Goal: Information Seeking & Learning: Learn about a topic

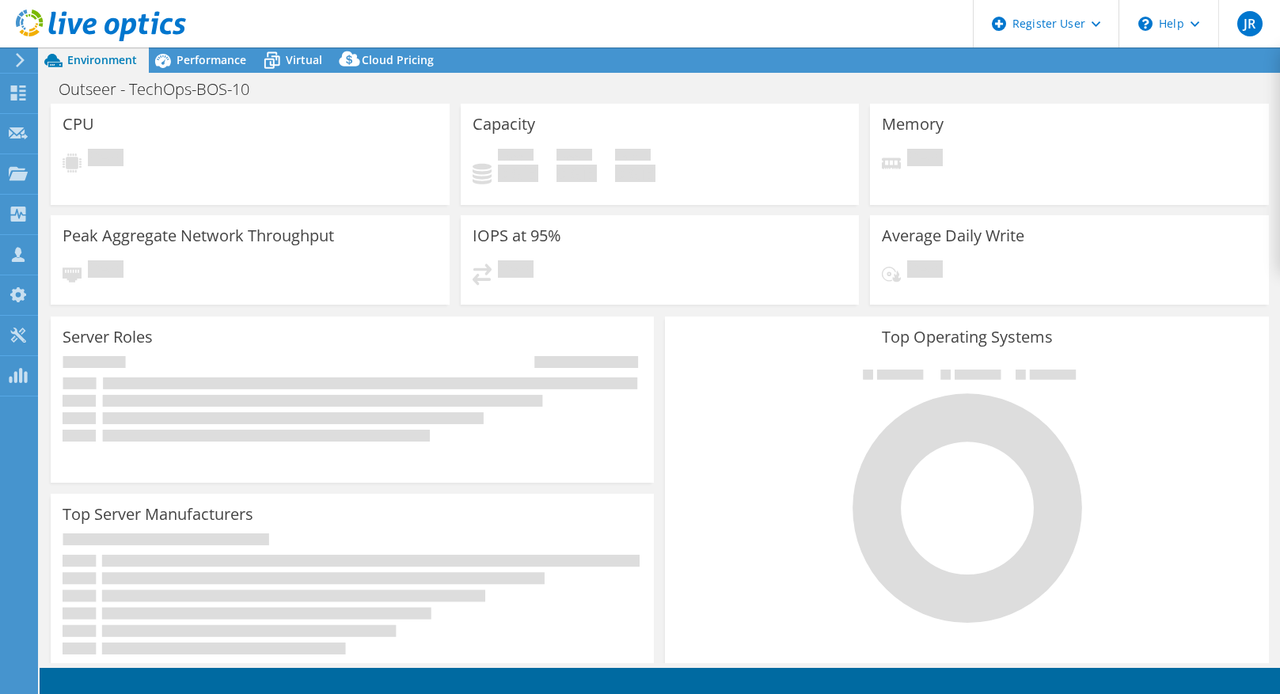
select select "USD"
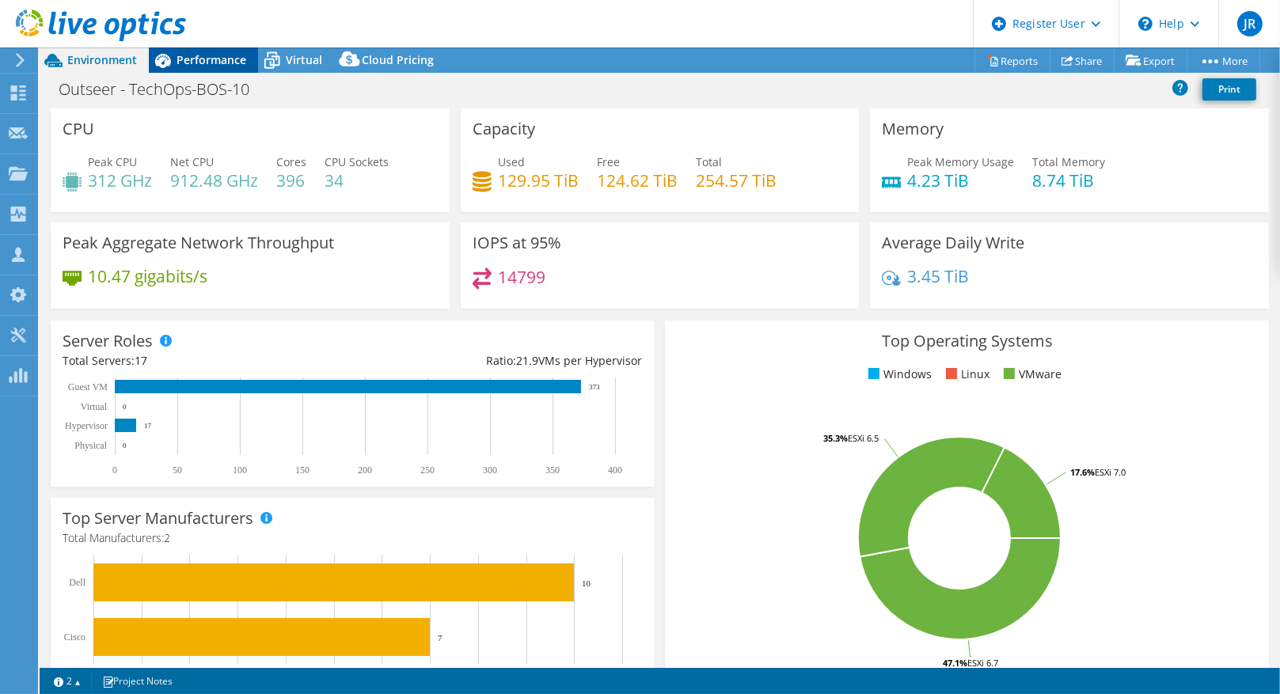
click at [234, 66] on span "Performance" at bounding box center [212, 59] width 70 height 15
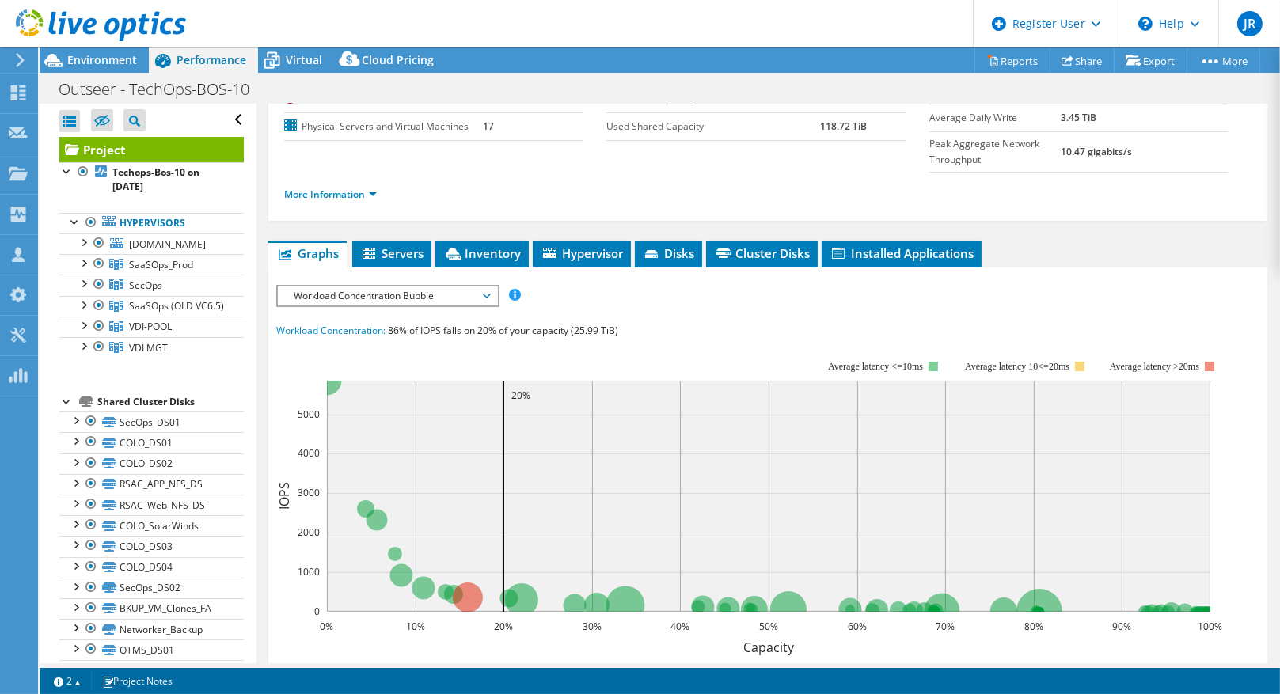
scroll to position [264, 0]
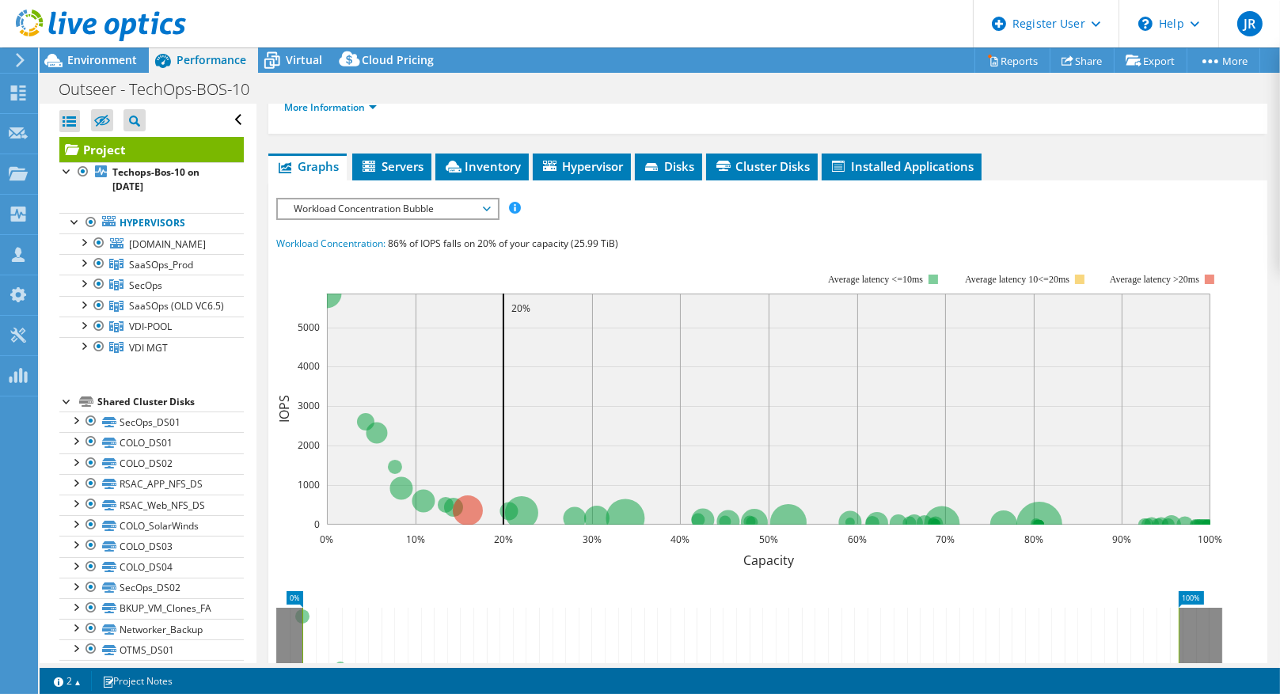
click at [395, 220] on div "Workload Concentration Bubble IOPS Disk Throughput IO Size Latency Queue Depth …" at bounding box center [387, 209] width 223 height 22
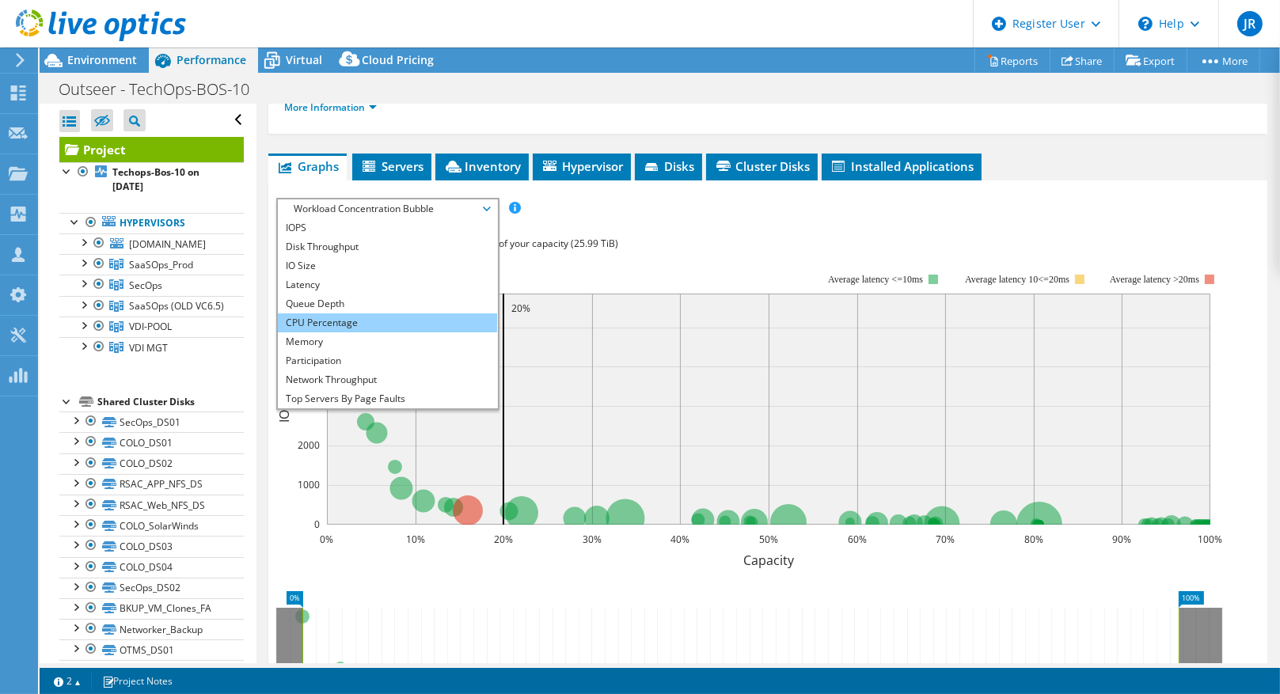
click at [385, 332] on li "CPU Percentage" at bounding box center [387, 322] width 219 height 19
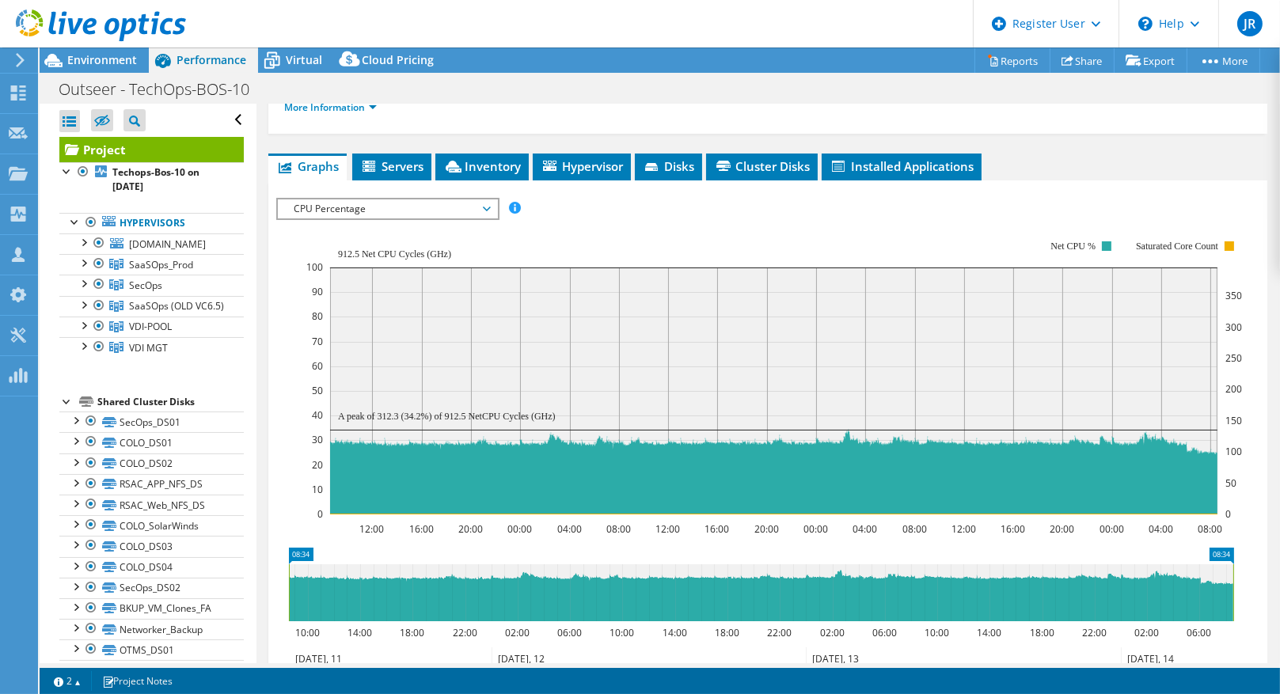
scroll to position [0, 0]
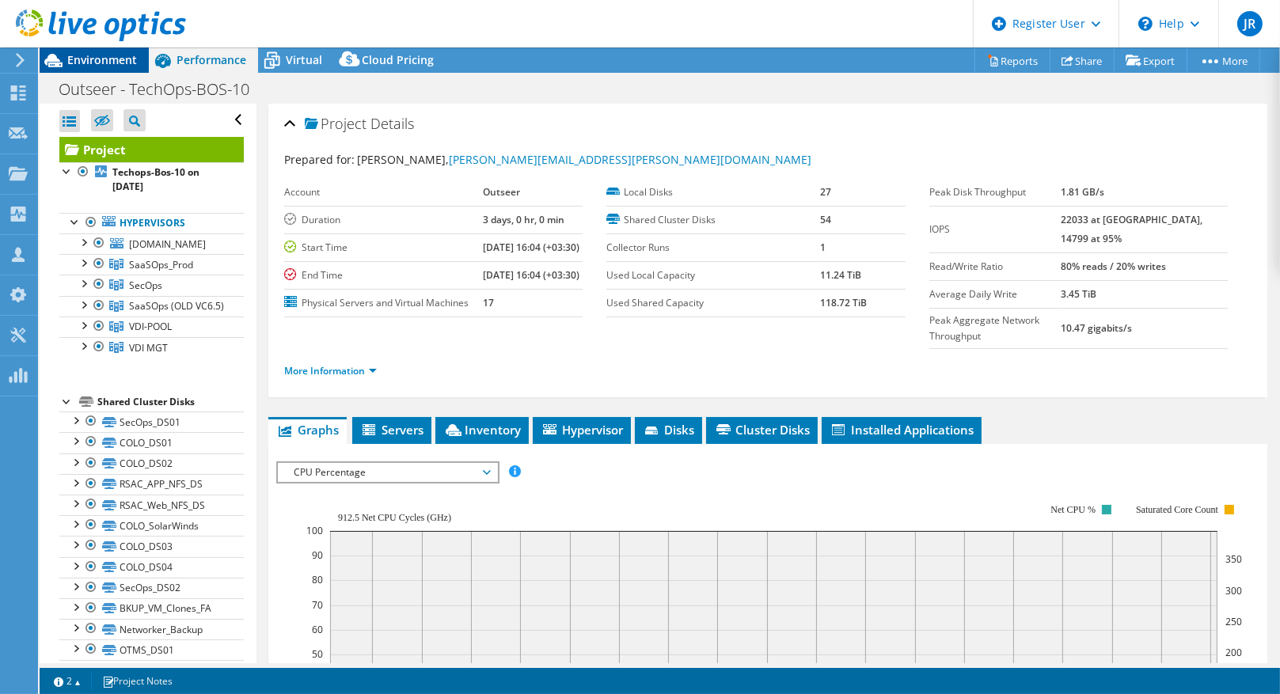
click at [77, 58] on span "Environment" at bounding box center [102, 59] width 70 height 15
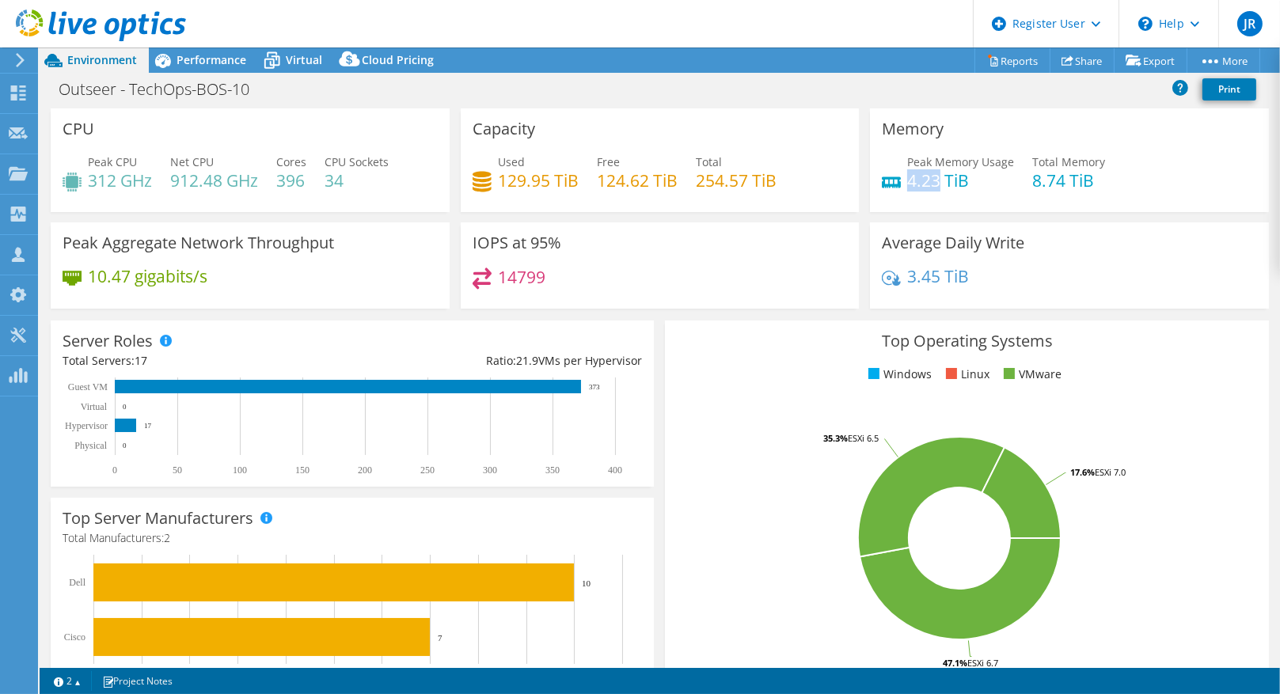
drag, startPoint x: 920, startPoint y: 177, endPoint x: 901, endPoint y: 180, distance: 19.3
click at [907, 180] on h4 "4.23 TiB" at bounding box center [960, 180] width 107 height 17
copy h4 "4.23"
drag, startPoint x: 655, startPoint y: 24, endPoint x: 622, endPoint y: 24, distance: 32.5
click at [627, 24] on header "JR Dell User [PERSON_NAME] [PERSON_NAME][EMAIL_ADDRESS][PERSON_NAME][DOMAIN_NAM…" at bounding box center [640, 23] width 1280 height 47
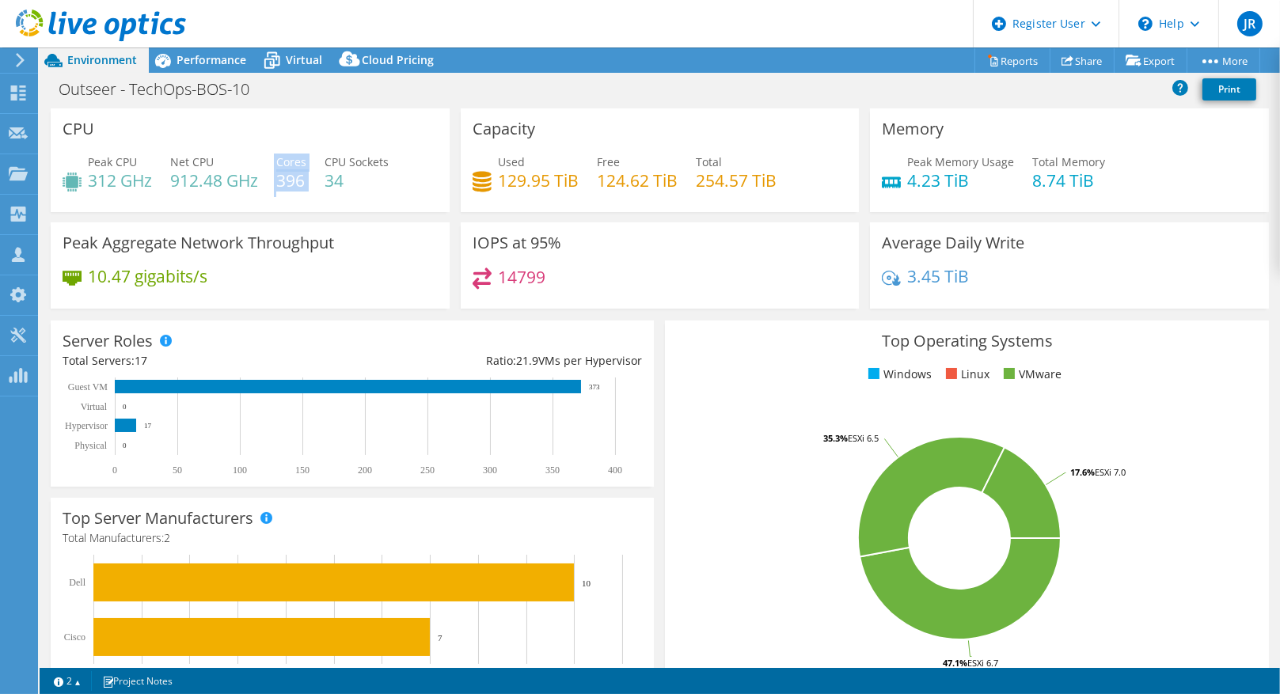
drag, startPoint x: 279, startPoint y: 180, endPoint x: 263, endPoint y: 182, distance: 15.9
click at [263, 182] on div "Peak CPU 312 GHz Net CPU 912.48 GHz Cores 396 CPU Sockets 34" at bounding box center [250, 179] width 375 height 51
